Goal: Navigation & Orientation: Find specific page/section

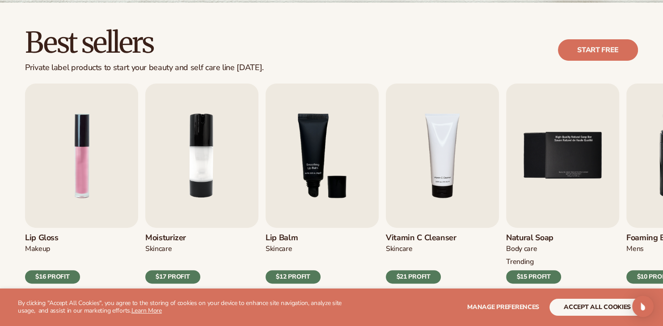
scroll to position [238, 0]
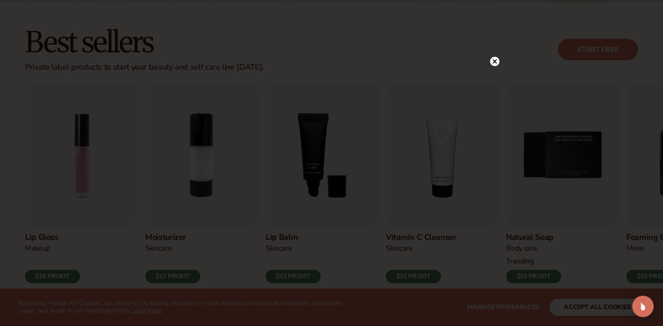
click at [496, 64] on circle at bounding box center [494, 61] width 9 height 9
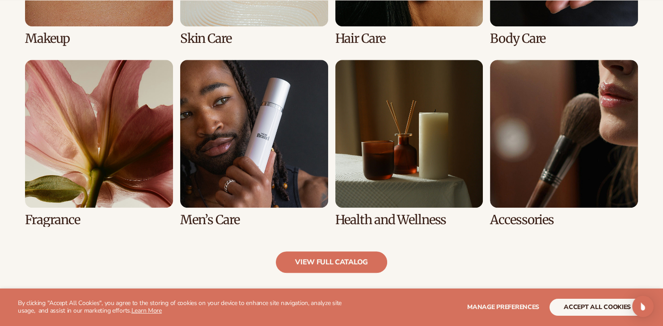
scroll to position [807, 0]
click at [523, 176] on link "8 / 8" at bounding box center [564, 143] width 148 height 167
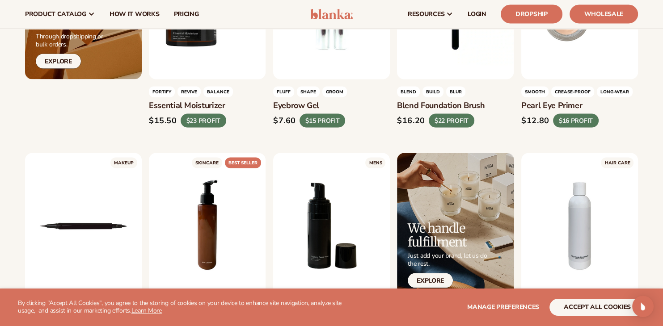
scroll to position [1680, 0]
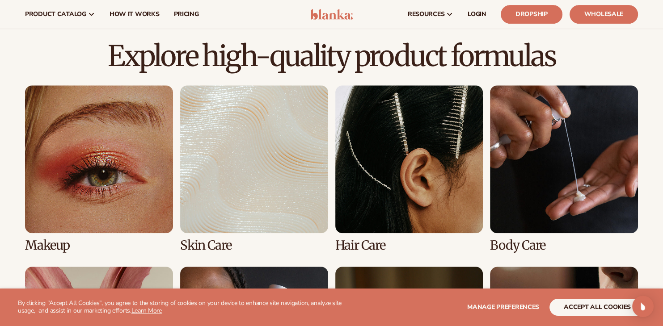
scroll to position [600, 0]
click at [82, 167] on link "1 / 8" at bounding box center [99, 168] width 148 height 167
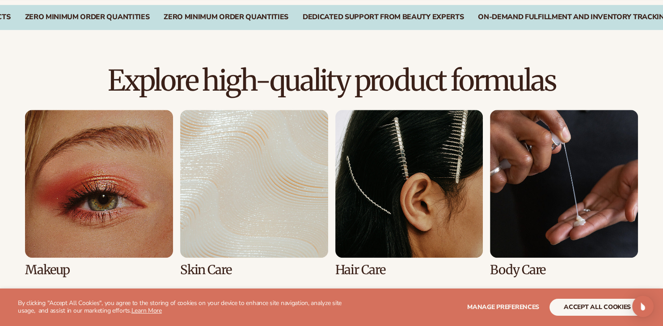
scroll to position [600, 0]
